Goal: Task Accomplishment & Management: Manage account settings

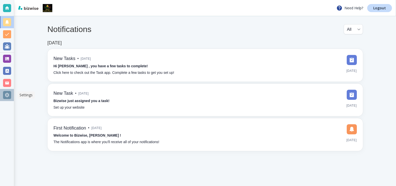
click at [9, 93] on div at bounding box center [7, 95] width 8 height 8
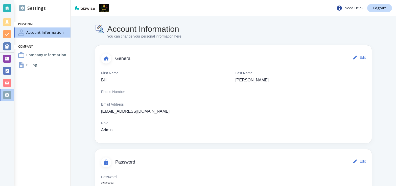
scroll to position [19, 0]
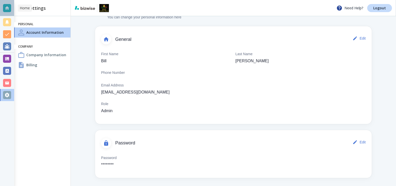
click at [7, 6] on div at bounding box center [7, 8] width 8 height 8
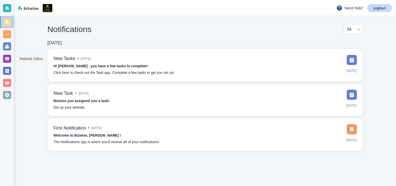
click at [7, 62] on div at bounding box center [7, 59] width 8 height 8
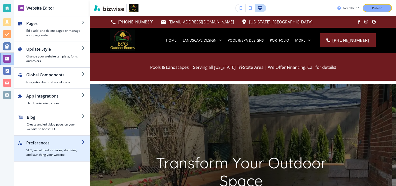
click at [56, 157] on h4 "SEO, social media sharing, domains, and launching your website." at bounding box center [53, 152] width 55 height 9
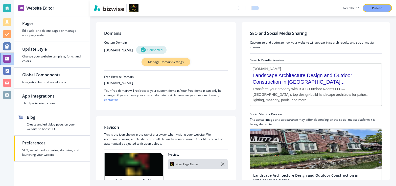
click at [171, 60] on button "Manage Domain Settings" at bounding box center [165, 62] width 49 height 8
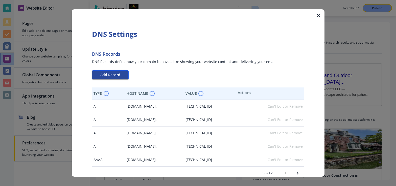
click at [102, 74] on span "Add Record" at bounding box center [110, 75] width 20 height 4
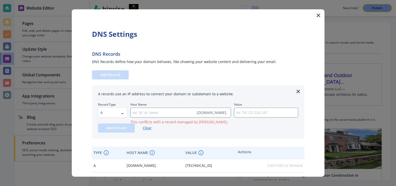
type input "google-site-verification=T4Zu90Y2fKl_Khz-6xRDV15oQJMmfe3Zzc3yRFPS6Ds"
click at [136, 113] on input "text" at bounding box center [163, 112] width 64 height 9
paste input "google-site-verification=T4Zu90Y2fKl_Khz-6xRDV15oQJMmfe3Zzc3yRFPS6Ds"
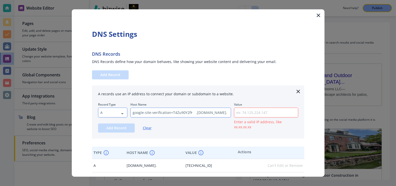
drag, startPoint x: 182, startPoint y: 111, endPoint x: 101, endPoint y: 109, distance: 81.6
click at [101, 109] on div "Record Type A A ​ Host Name google-site-verification=T4Zu90Y2fKl_Khz-6xRDV15oQJ…" at bounding box center [198, 110] width 200 height 15
type input "google-site-verification=T4Zu90Y2fKl_Khz-6xRDV15oQJMmfe3Zzc3yRFPS6Ds"
click at [121, 0] on body "Website Editor Pages Edit, add, and delete pages or manage your page order Upda…" at bounding box center [198, 0] width 396 height 0
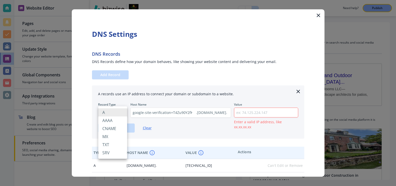
click at [121, 147] on li "TXT" at bounding box center [112, 145] width 29 height 8
type input "TXT"
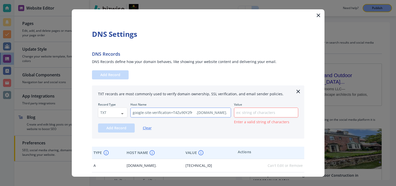
type input "6Ds"
drag, startPoint x: 162, startPoint y: 112, endPoint x: 92, endPoint y: 111, distance: 69.2
click at [92, 111] on div "TXT records are most commonly used to verify domain ownership, SSL verification…" at bounding box center [198, 112] width 212 height 53
click at [245, 115] on input "text" at bounding box center [266, 112] width 64 height 9
paste input "google-site-verification=T4Zu90Y2fKl_Khz-6xRDV15oQJMmfe3Zzc3yRFPS6Ds"
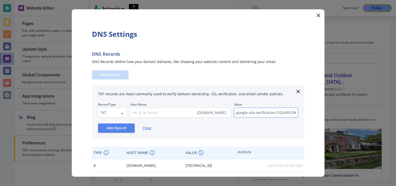
scroll to position [0, 67]
type input "google-site-verification=T4Zu90Y2fKl_Khz-6xRDV15oQJMmfe3Zzc3yRFPS6Ds"
click at [111, 127] on span "Add Record" at bounding box center [116, 129] width 20 height 4
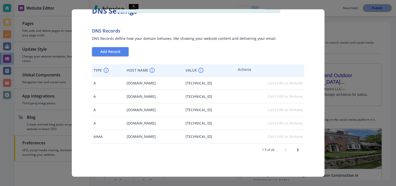
scroll to position [0, 0]
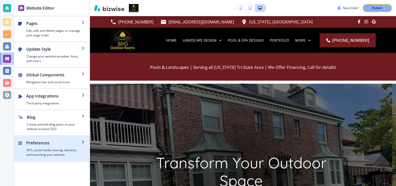
click at [53, 143] on h2 "Preferences" at bounding box center [53, 143] width 55 height 6
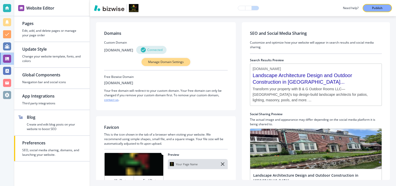
click at [149, 61] on p "Manage Domain Settings" at bounding box center [166, 62] width 36 height 5
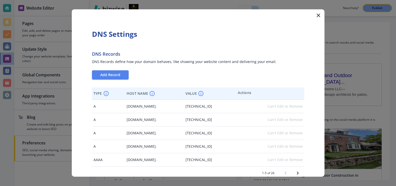
scroll to position [23, 0]
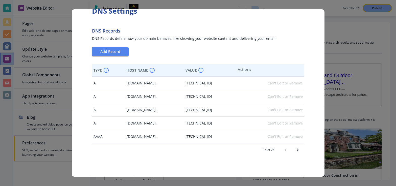
click at [296, 151] on icon "Next page" at bounding box center [297, 150] width 2 height 3
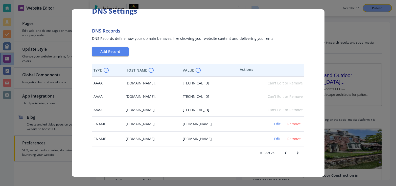
click at [294, 151] on icon "Next page" at bounding box center [297, 153] width 6 height 6
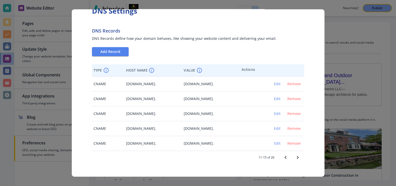
click at [293, 151] on div "11-15 of 26" at bounding box center [198, 157] width 212 height 13
click at [294, 161] on button "Next page" at bounding box center [297, 158] width 12 height 12
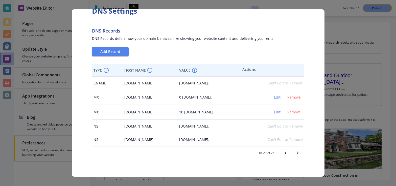
click at [294, 157] on button "Next page" at bounding box center [297, 153] width 12 height 12
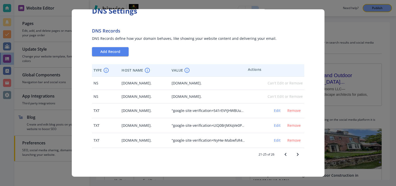
click at [294, 157] on icon "Next page" at bounding box center [297, 155] width 6 height 6
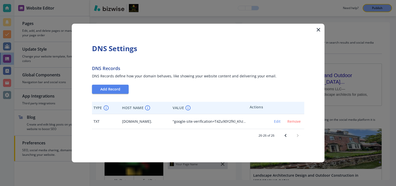
scroll to position [0, 0]
click at [320, 29] on icon "button" at bounding box center [318, 30] width 6 height 6
